Goal: Transaction & Acquisition: Purchase product/service

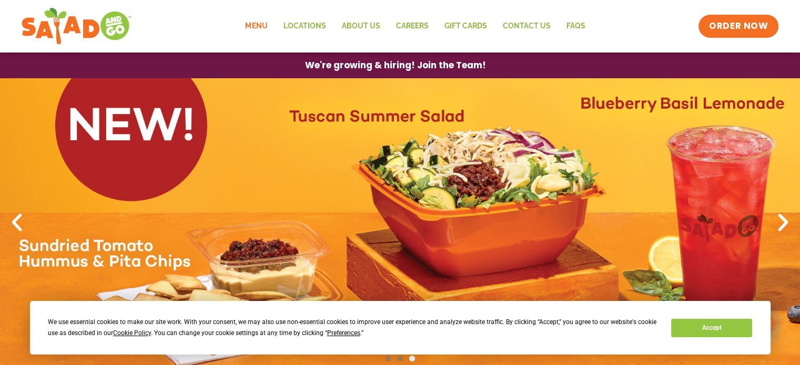
click at [252, 27] on link "Menu" at bounding box center [256, 26] width 38 height 24
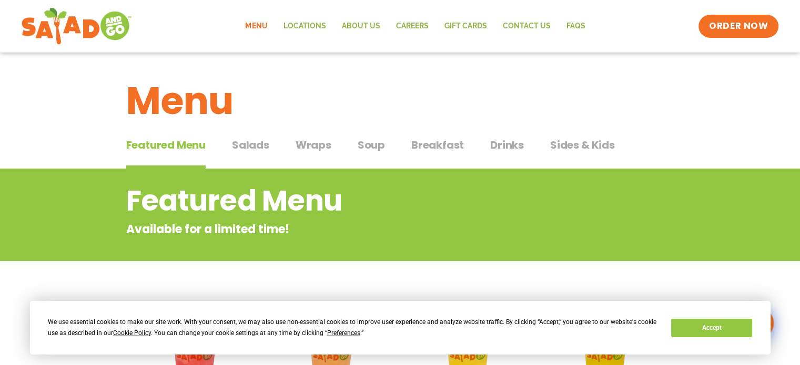
click at [252, 147] on span "Salads" at bounding box center [250, 145] width 37 height 16
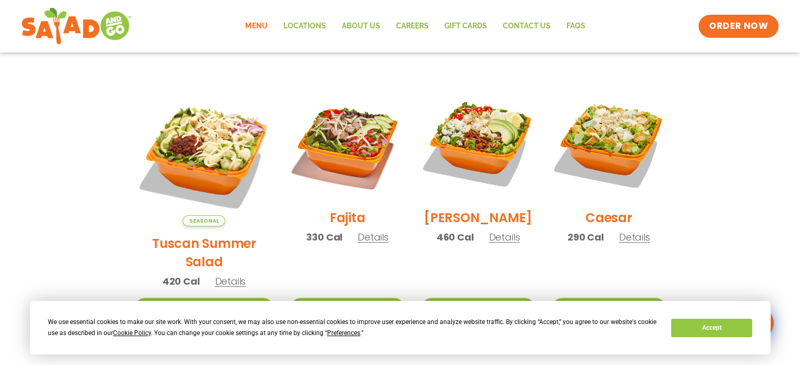
scroll to position [315, 0]
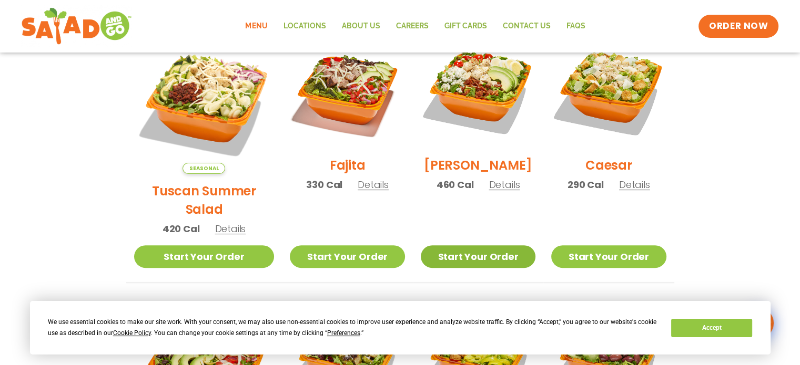
click at [463, 246] on link "Start Your Order" at bounding box center [478, 257] width 115 height 23
